Goal: Navigation & Orientation: Find specific page/section

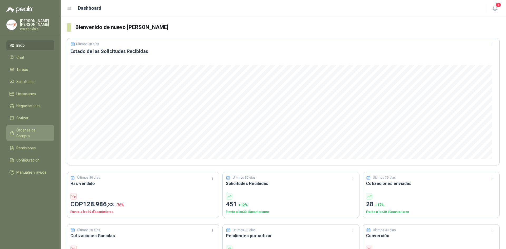
click at [25, 129] on span "Órdenes de Compra" at bounding box center [32, 133] width 33 height 12
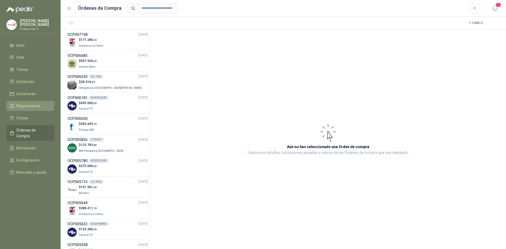
click at [31, 107] on span "Negociaciones" at bounding box center [28, 106] width 24 height 6
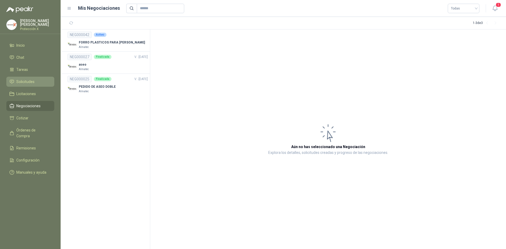
click at [16, 80] on span "Solicitudes" at bounding box center [25, 82] width 18 height 6
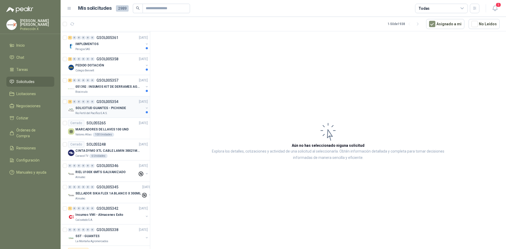
scroll to position [132, 0]
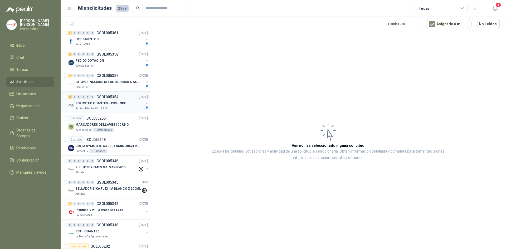
click at [111, 109] on div "Rio Fertil del Pacífico S.A.S." at bounding box center [109, 108] width 68 height 4
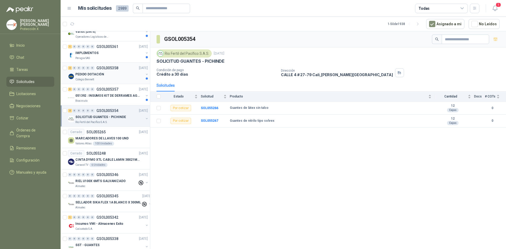
scroll to position [105, 0]
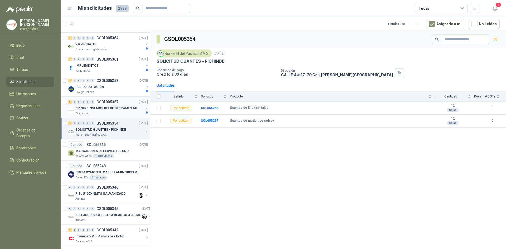
click at [102, 103] on p "GSOL005357" at bounding box center [107, 102] width 22 height 4
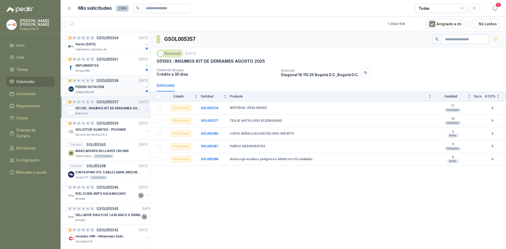
click at [100, 90] on div "Colegio Bennett" at bounding box center [109, 92] width 68 height 4
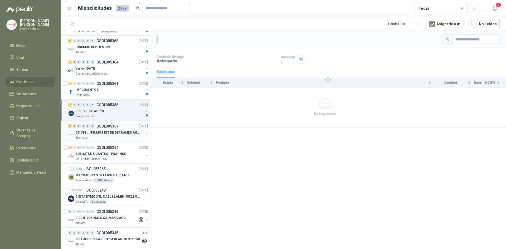
scroll to position [53, 0]
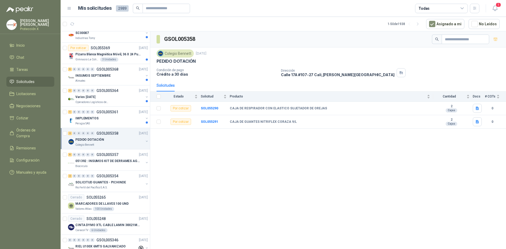
click at [119, 139] on div "PEDIDO DOTACIÓN" at bounding box center [109, 140] width 68 height 6
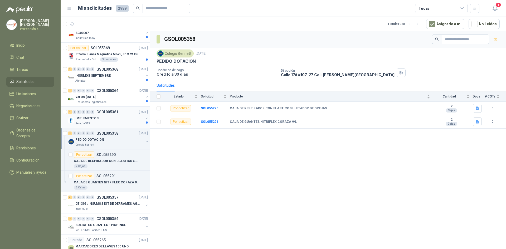
click at [118, 126] on div "1 0 0 0 0 0 GSOL005361 [DATE] IMPLEMENTOS Perugia SAS" at bounding box center [105, 117] width 89 height 21
click at [119, 119] on div "IMPLEMENTOS" at bounding box center [109, 118] width 68 height 6
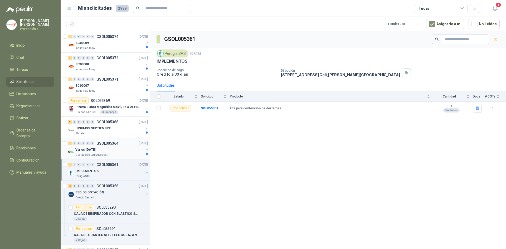
click at [124, 145] on div "1 0 0 0 0 0 GSOL005364 [DATE]" at bounding box center [108, 143] width 81 height 6
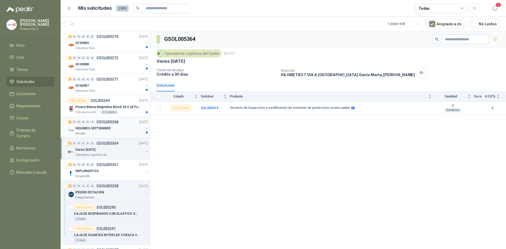
click at [117, 126] on div "INSUMOS SEPTIEMBRE" at bounding box center [109, 128] width 68 height 6
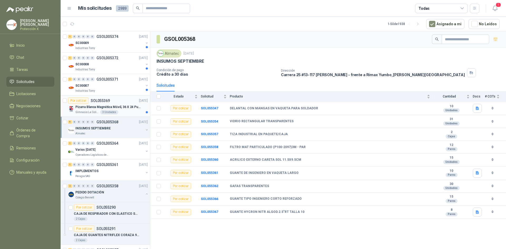
click at [115, 107] on p "Pizarra Blanca Magnética Móvil, 36 X 24 Pulgadas, Dob" at bounding box center [108, 107] width 66 height 5
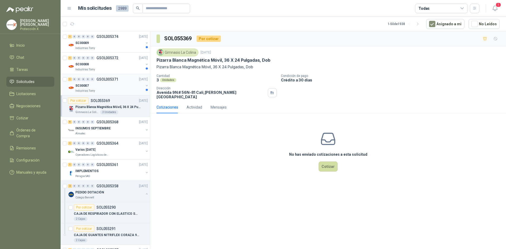
click at [101, 86] on div "SC00007" at bounding box center [109, 85] width 68 height 6
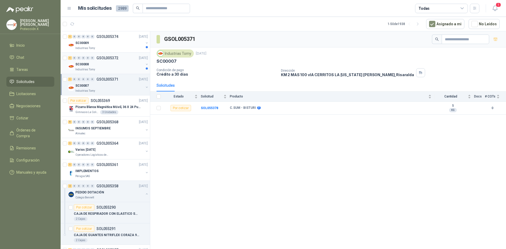
click at [114, 64] on div "SC00008" at bounding box center [109, 64] width 68 height 6
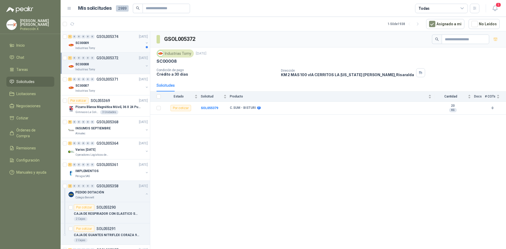
click at [113, 46] on div "Industrias Tomy" at bounding box center [109, 48] width 68 height 4
